Goal: Transaction & Acquisition: Purchase product/service

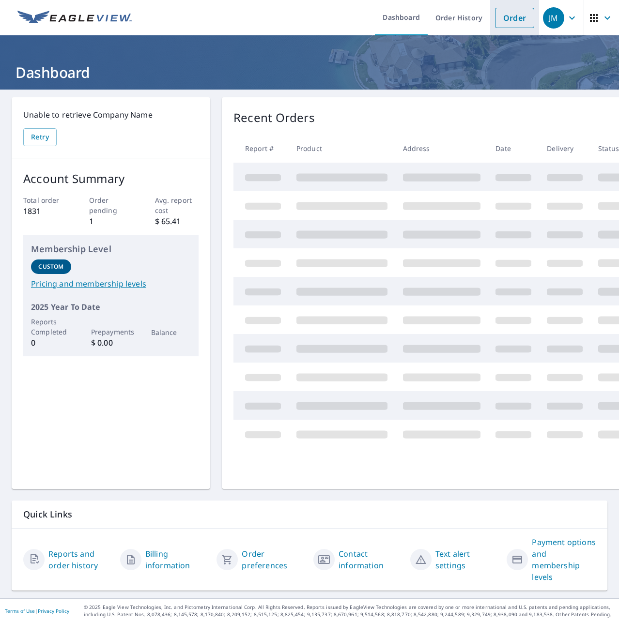
click at [502, 25] on link "Order" at bounding box center [514, 18] width 39 height 20
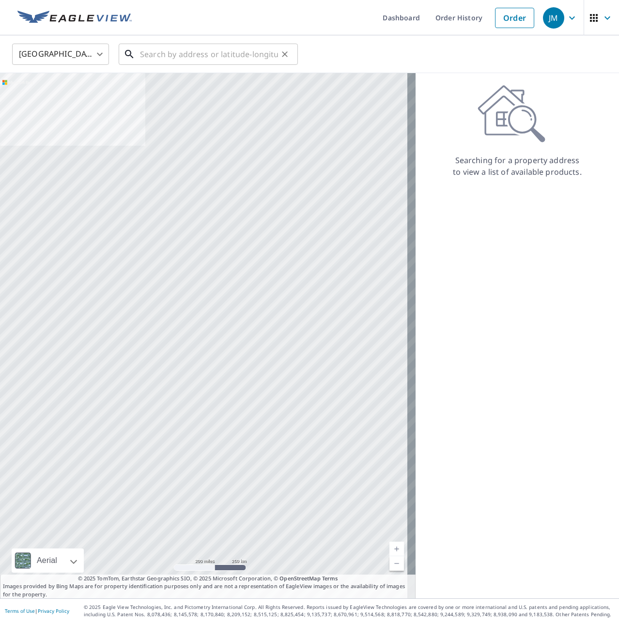
click at [160, 52] on input "text" at bounding box center [209, 54] width 138 height 27
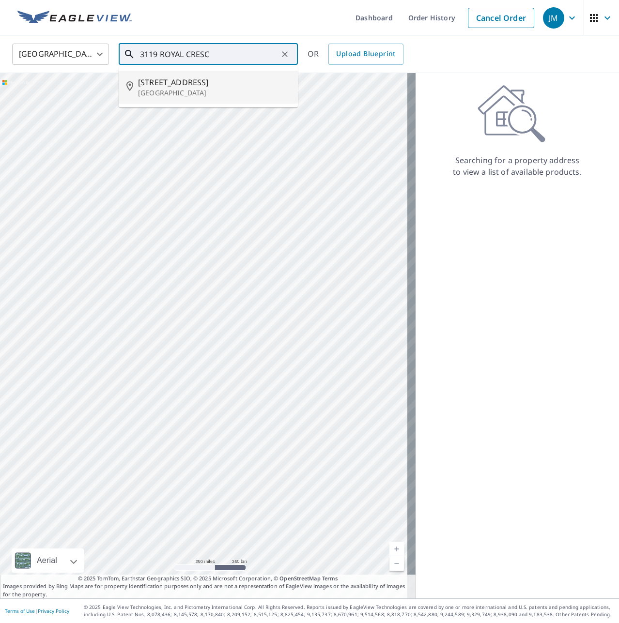
click at [175, 80] on span "[STREET_ADDRESS]" at bounding box center [214, 83] width 152 height 12
type input "[STREET_ADDRESS][PERSON_NAME]"
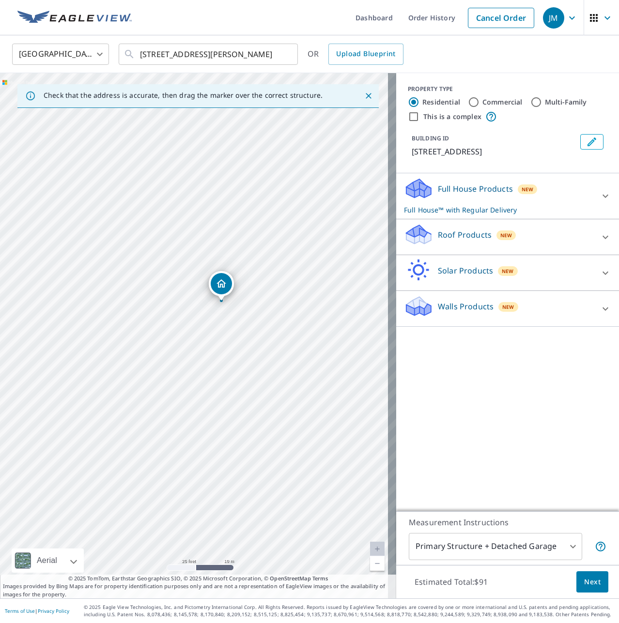
click at [453, 241] on p "Roof Products" at bounding box center [465, 235] width 54 height 12
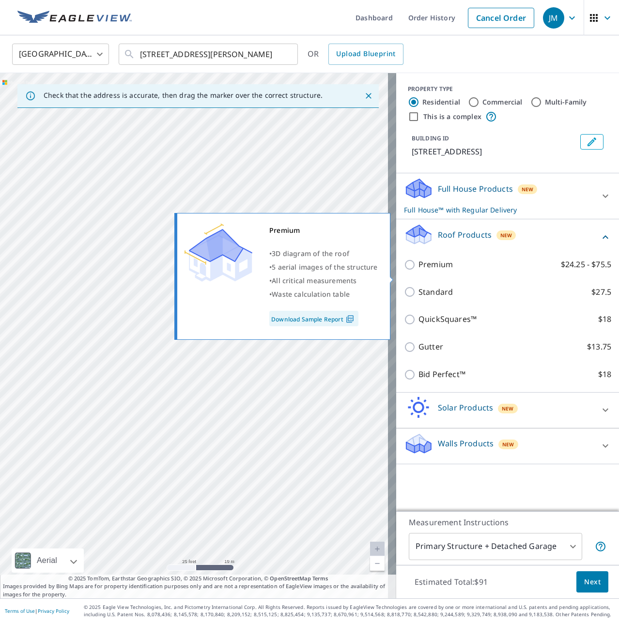
click at [437, 271] on p "Premium" at bounding box center [435, 265] width 34 height 12
click at [418, 271] on input "Premium $24.25 - $75.5" at bounding box center [411, 265] width 15 height 12
checkbox input "true"
checkbox input "false"
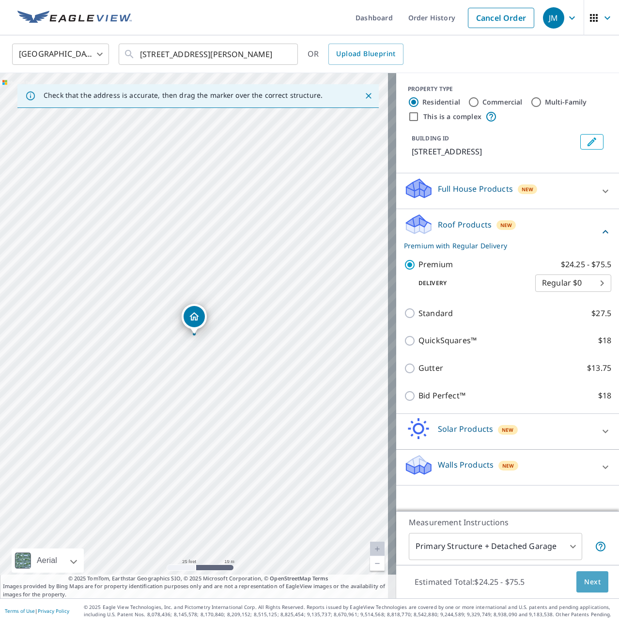
click at [590, 586] on span "Next" at bounding box center [592, 582] width 16 height 12
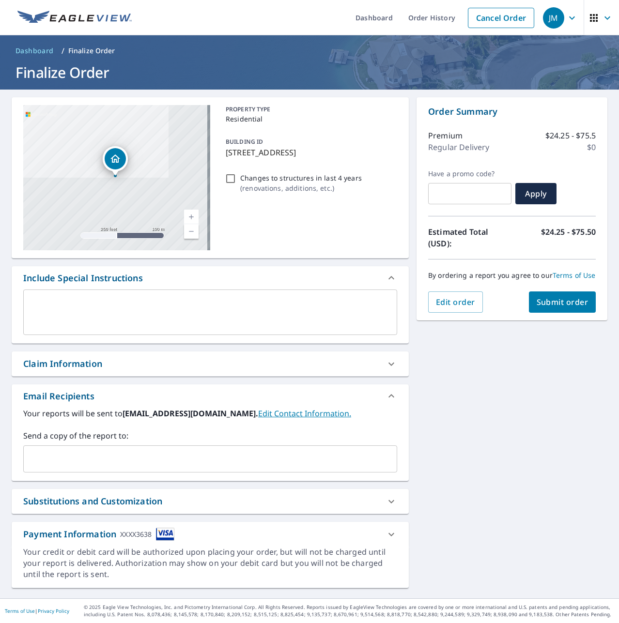
click at [83, 462] on input "text" at bounding box center [203, 459] width 351 height 18
click at [62, 453] on input "text" at bounding box center [203, 459] width 351 height 18
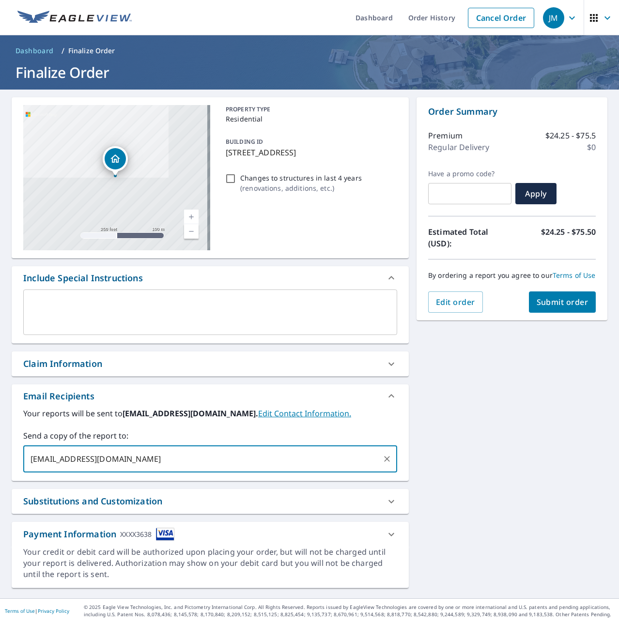
type input "[EMAIL_ADDRESS][DOMAIN_NAME]"
click at [548, 308] on span "Submit order" at bounding box center [563, 302] width 52 height 11
